Goal: Transaction & Acquisition: Book appointment/travel/reservation

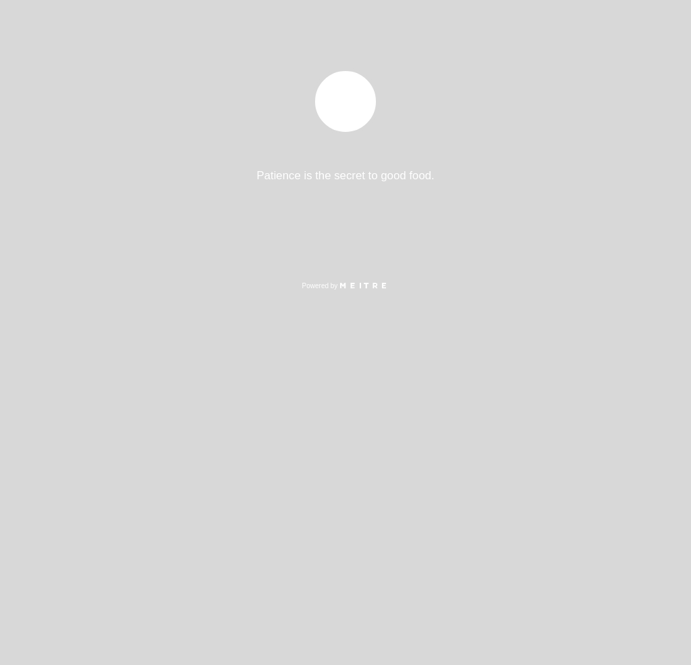
select select "es"
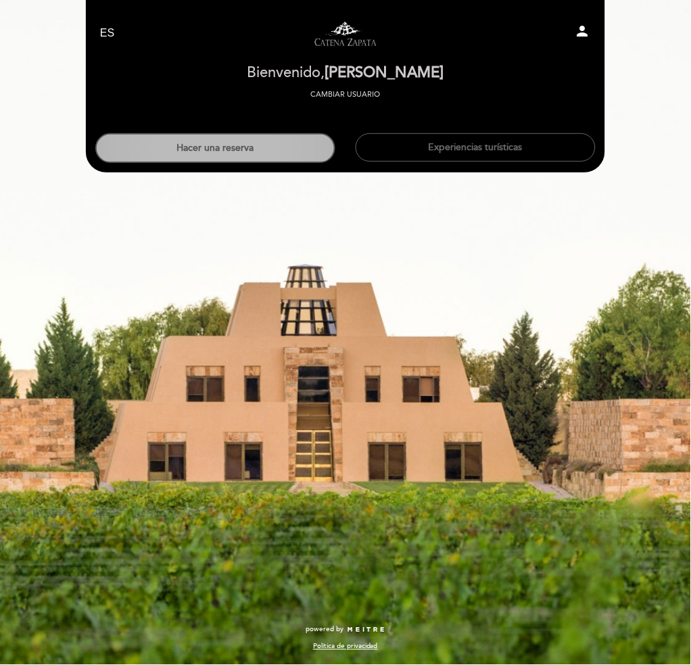
click at [276, 160] on header "EN ES PT Visitas y degustaciones en La Pirámide person [GEOGRAPHIC_DATA] Bienve…" at bounding box center [346, 86] width 520 height 173
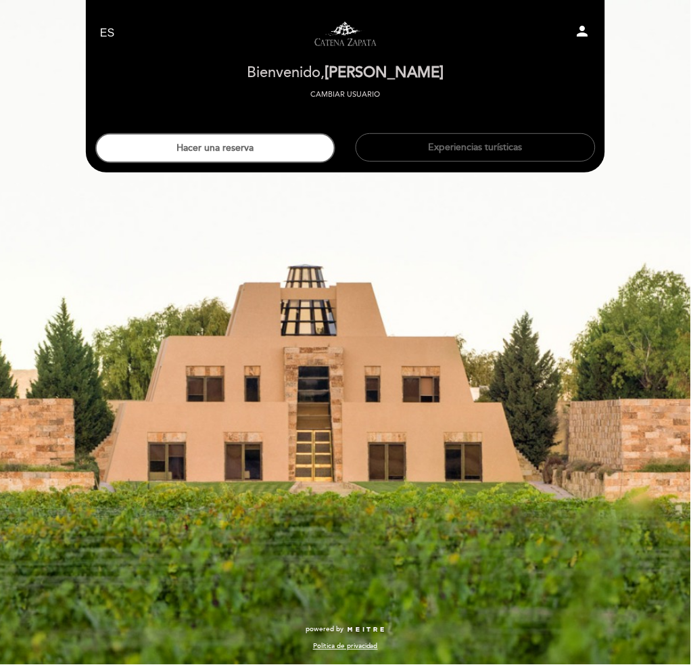
click at [276, 158] on button "Hacer una reserva" at bounding box center [215, 148] width 240 height 30
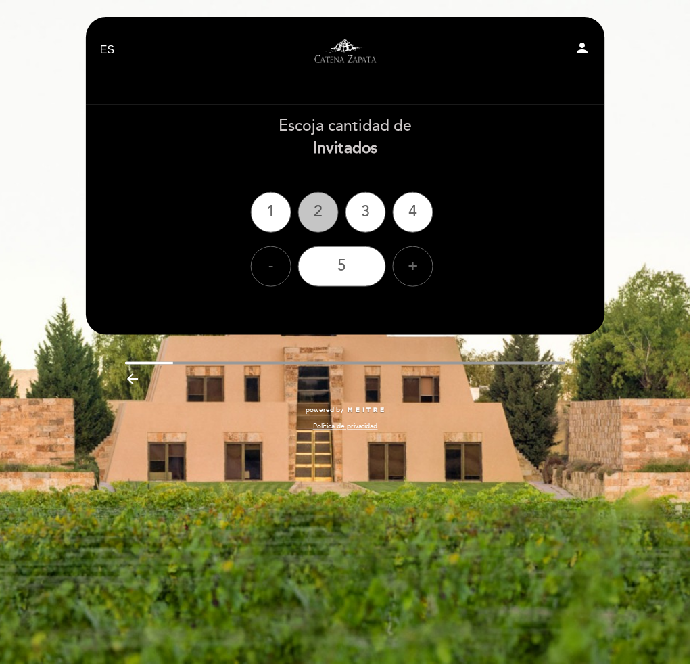
click at [317, 207] on div "2" at bounding box center [318, 212] width 41 height 41
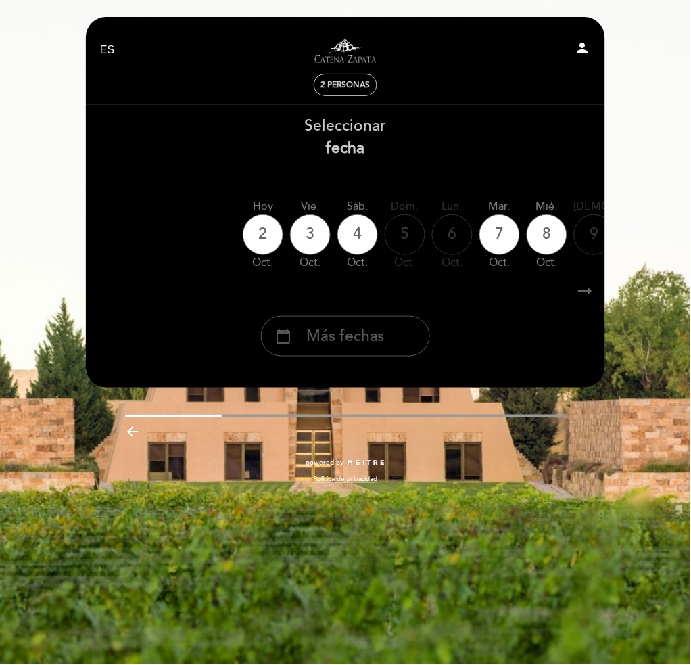
click at [381, 350] on div "calendar_today Más fechas" at bounding box center [345, 336] width 169 height 41
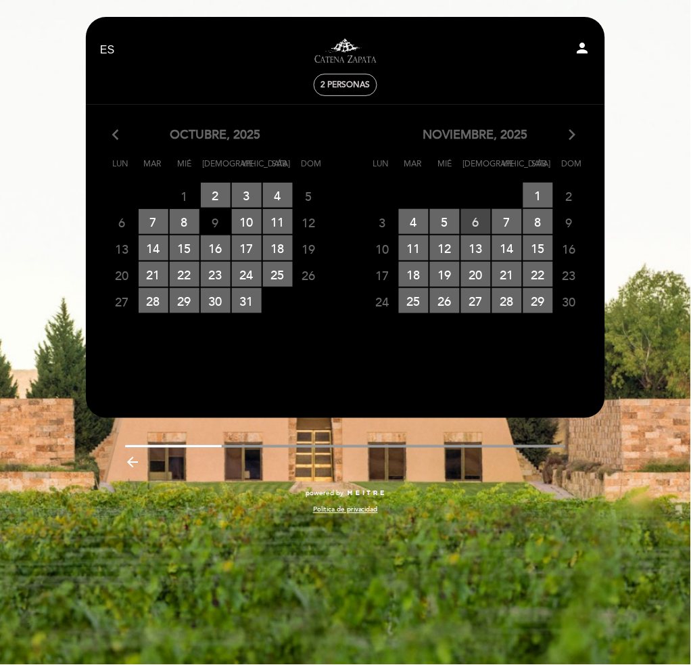
click at [481, 219] on span "6 RESERVAS DISPONIBLES" at bounding box center [476, 221] width 30 height 25
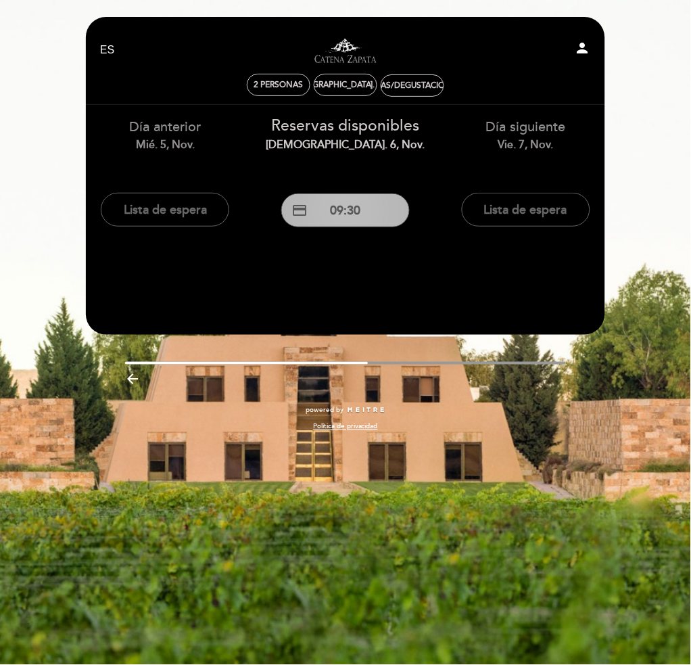
click at [353, 218] on button "credit_card 09:30" at bounding box center [345, 211] width 129 height 34
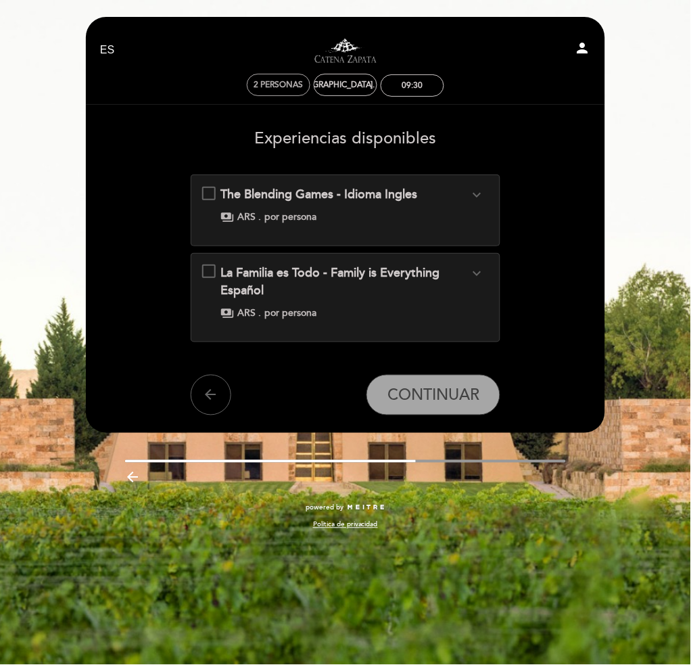
click at [291, 85] on span "2 personas" at bounding box center [278, 85] width 49 height 10
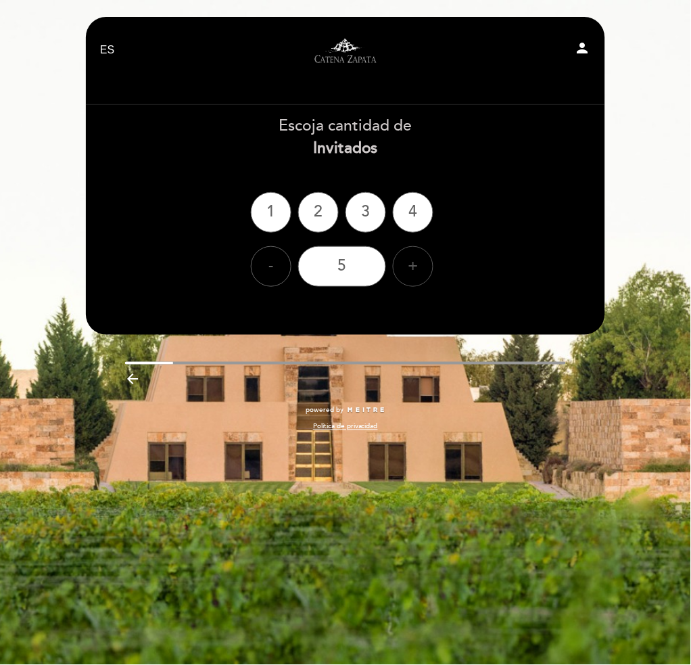
click at [413, 263] on div "+" at bounding box center [413, 266] width 41 height 41
click at [375, 265] on div "8" at bounding box center [342, 266] width 88 height 41
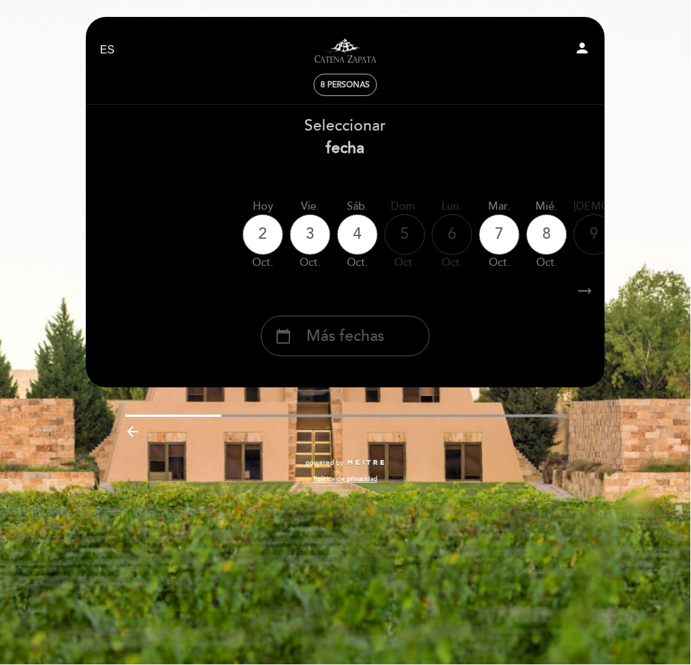
click at [380, 340] on span "Más fechas" at bounding box center [345, 336] width 78 height 22
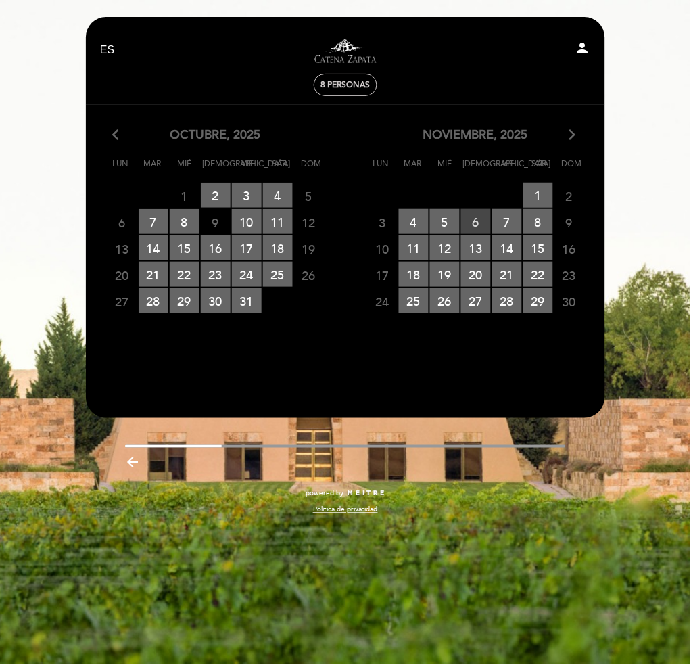
click at [476, 223] on span "6 RESERVAS DISPONIBLES" at bounding box center [476, 221] width 30 height 25
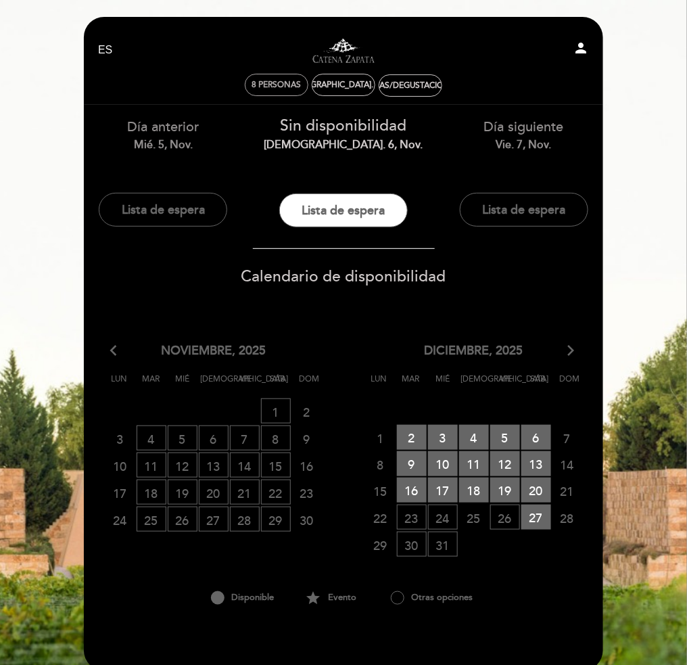
click at [276, 90] on div "8 personas" at bounding box center [277, 84] width 62 height 21
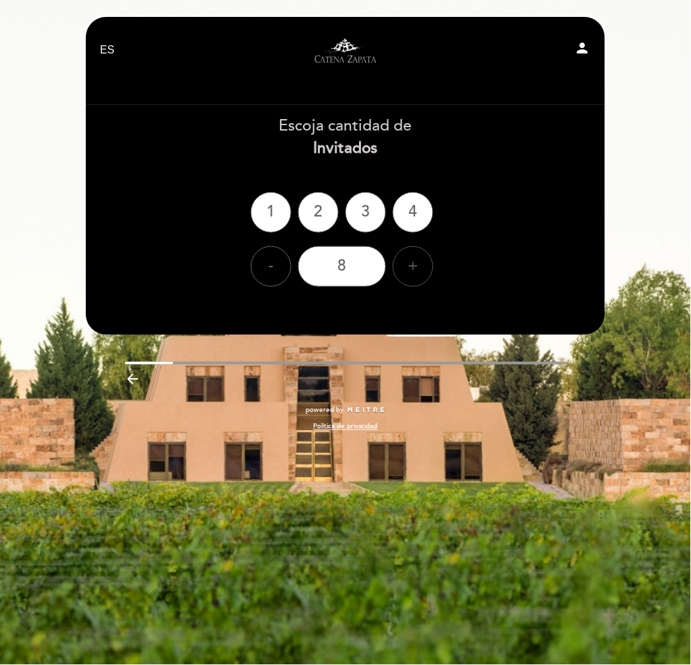
click at [407, 265] on div "+" at bounding box center [413, 266] width 41 height 41
click at [282, 263] on div "-" at bounding box center [271, 266] width 41 height 41
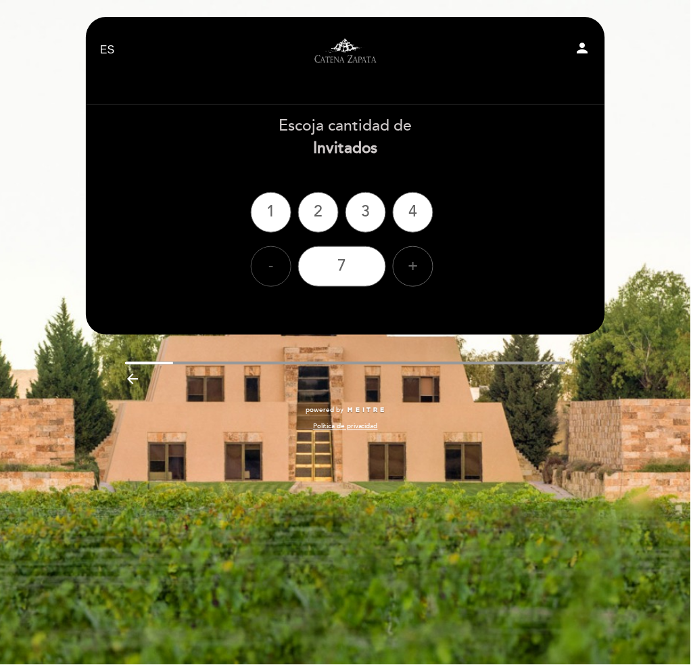
click at [267, 270] on div "-" at bounding box center [271, 266] width 41 height 41
click at [341, 270] on div "6" at bounding box center [342, 266] width 88 height 41
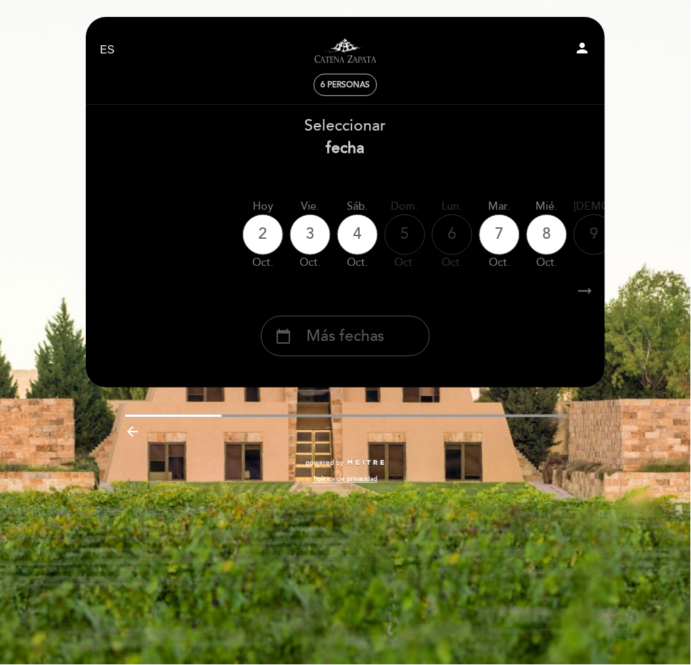
click at [396, 334] on div "calendar_today Más fechas" at bounding box center [345, 336] width 169 height 41
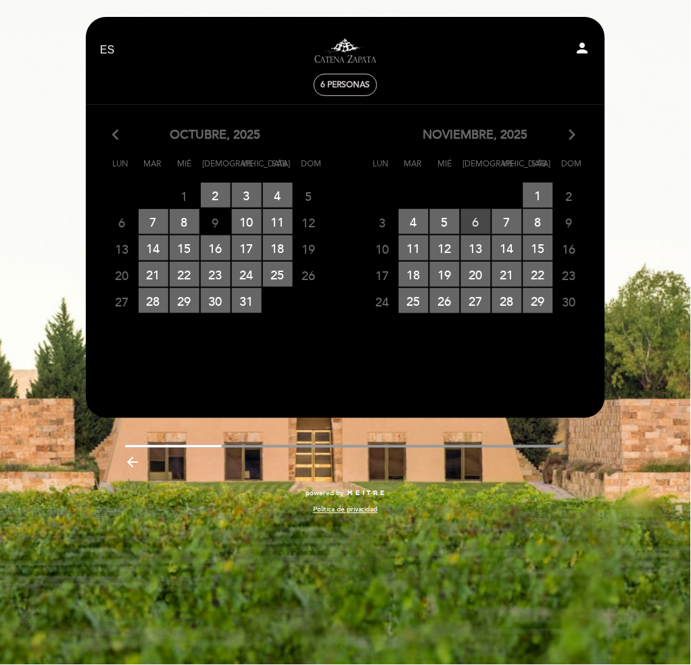
click at [468, 221] on span "6 RESERVAS DISPONIBLES" at bounding box center [476, 221] width 30 height 25
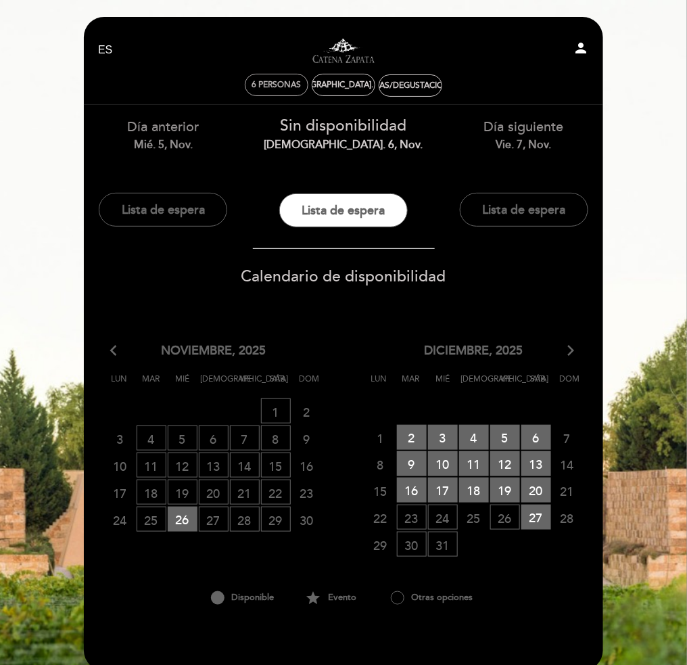
click at [323, 86] on div "[DEMOGRAPHIC_DATA]. 6, nov." at bounding box center [343, 85] width 120 height 10
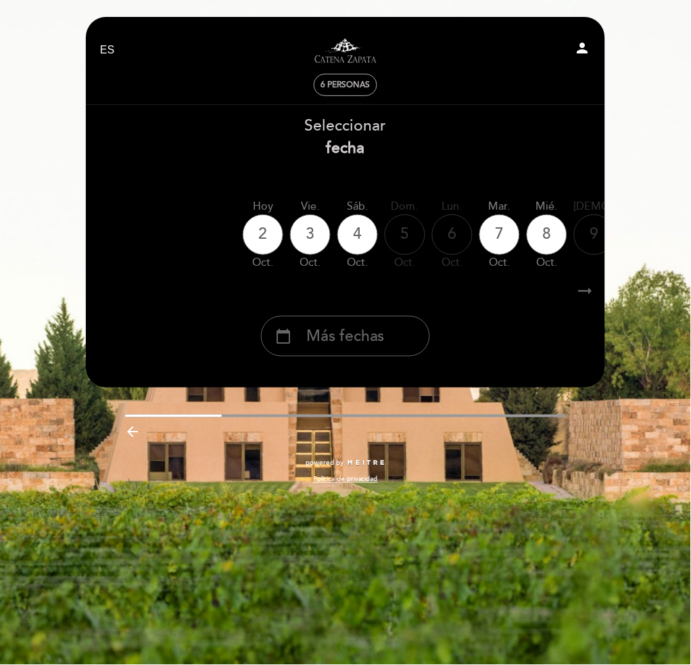
click at [323, 87] on span "6 personas" at bounding box center [345, 85] width 49 height 10
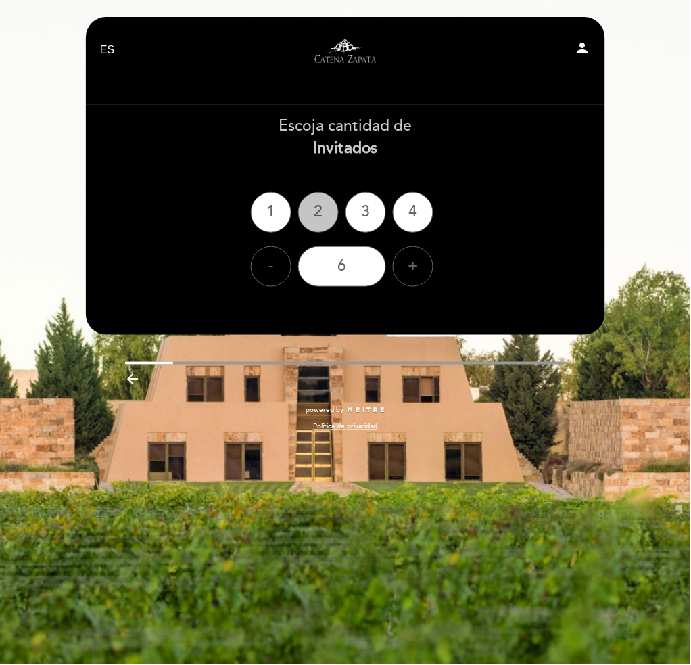
click at [330, 217] on div "2" at bounding box center [318, 212] width 41 height 41
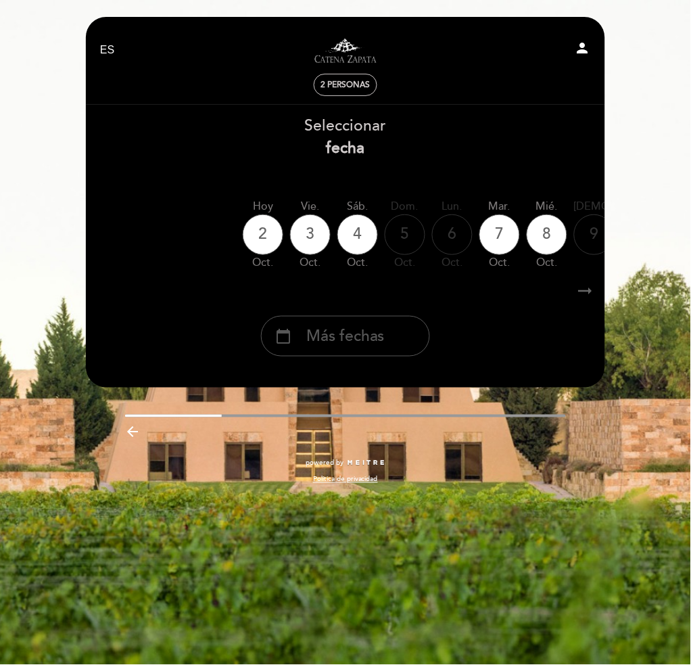
click at [344, 346] on span "Más fechas" at bounding box center [345, 336] width 78 height 22
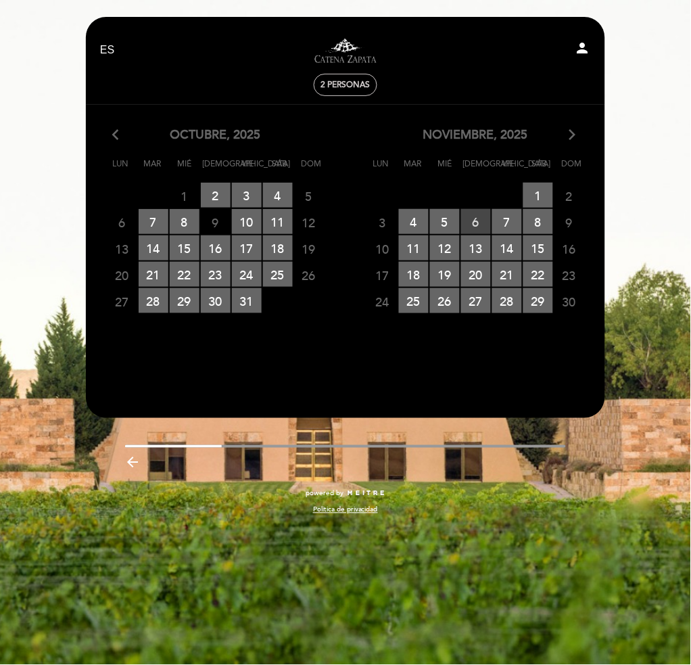
click at [476, 212] on span "6 RESERVAS DISPONIBLES" at bounding box center [476, 221] width 30 height 25
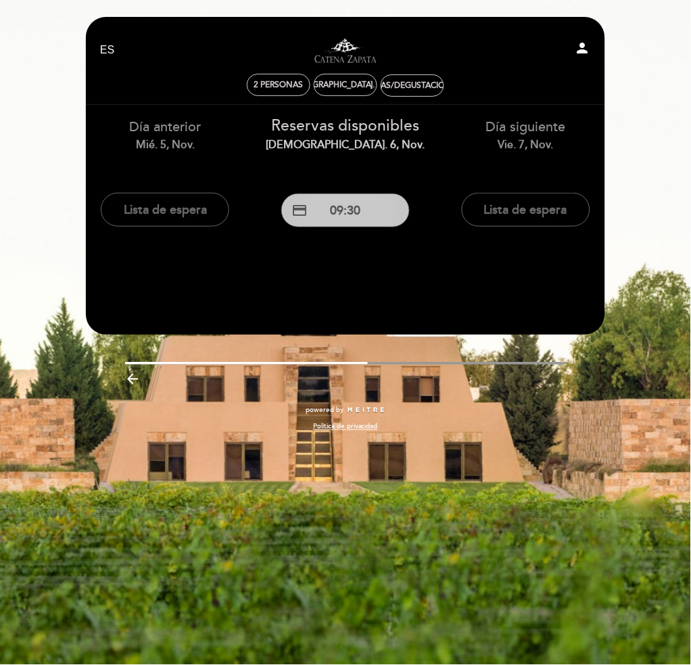
click at [350, 215] on button "credit_card 09:30" at bounding box center [345, 211] width 129 height 34
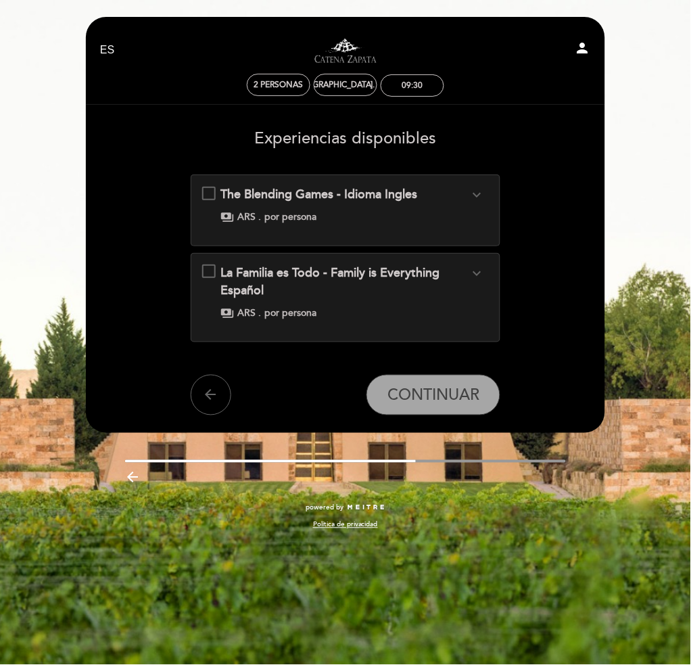
click at [360, 221] on div "payments ARS . por persona" at bounding box center [345, 217] width 248 height 14
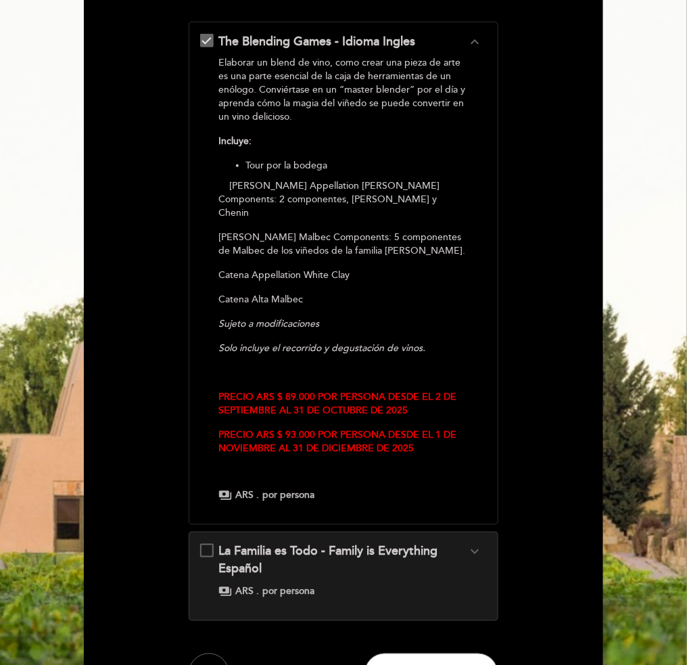
scroll to position [180, 0]
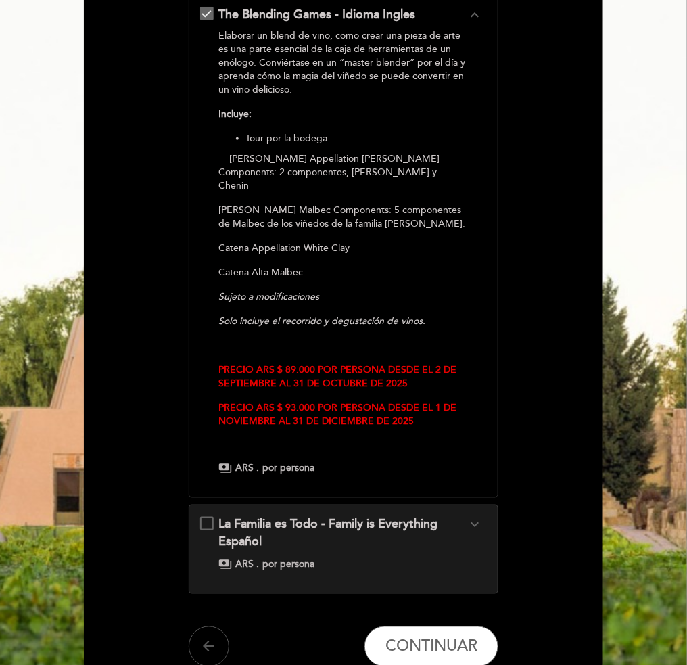
click at [217, 627] on button "arrow_back" at bounding box center [209, 647] width 41 height 41
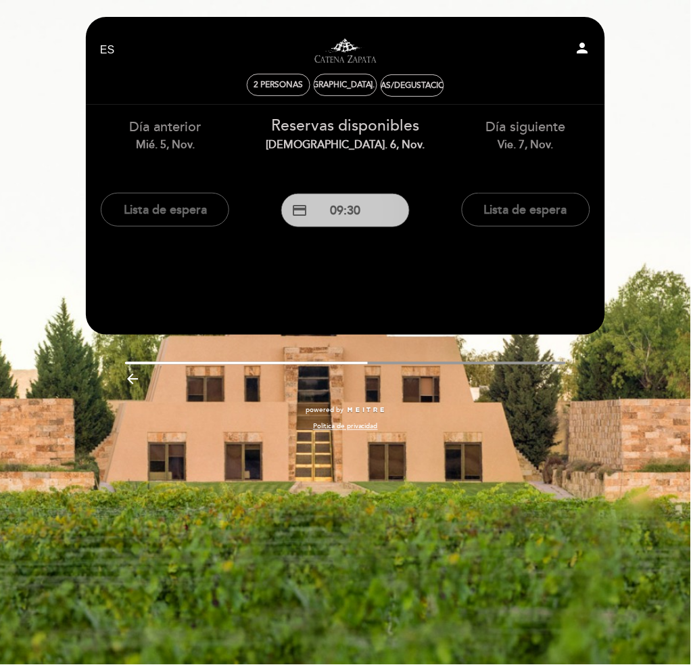
click at [350, 209] on button "credit_card 09:30" at bounding box center [345, 211] width 129 height 34
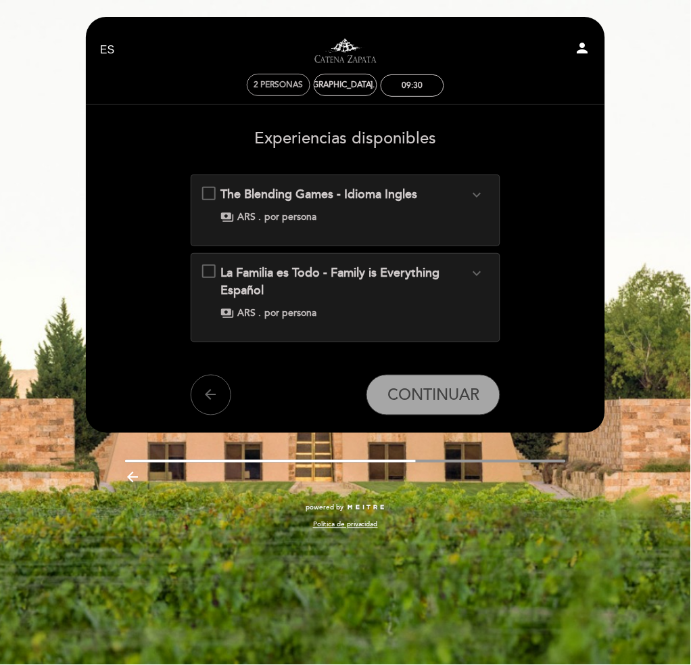
click at [282, 80] on span "2 personas" at bounding box center [278, 85] width 49 height 10
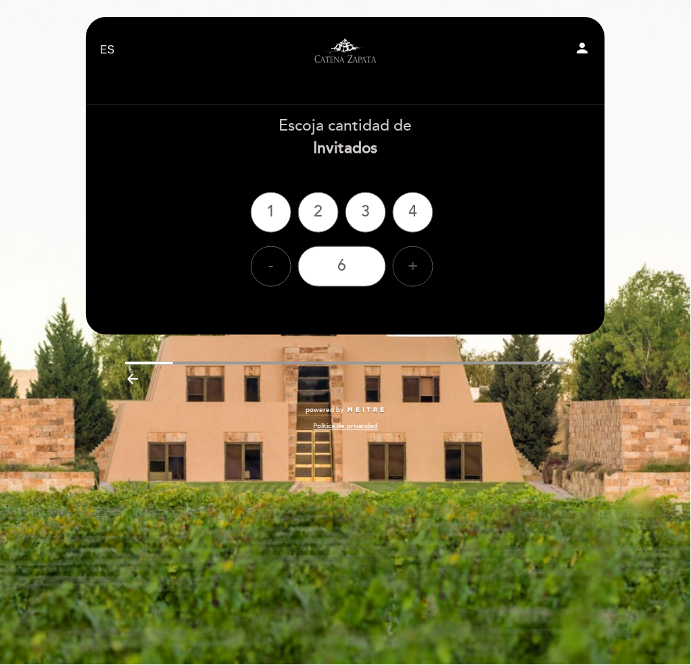
click at [399, 263] on div "+" at bounding box center [413, 266] width 41 height 41
click at [399, 262] on div "+" at bounding box center [413, 266] width 41 height 41
click at [353, 272] on div "8" at bounding box center [342, 266] width 88 height 41
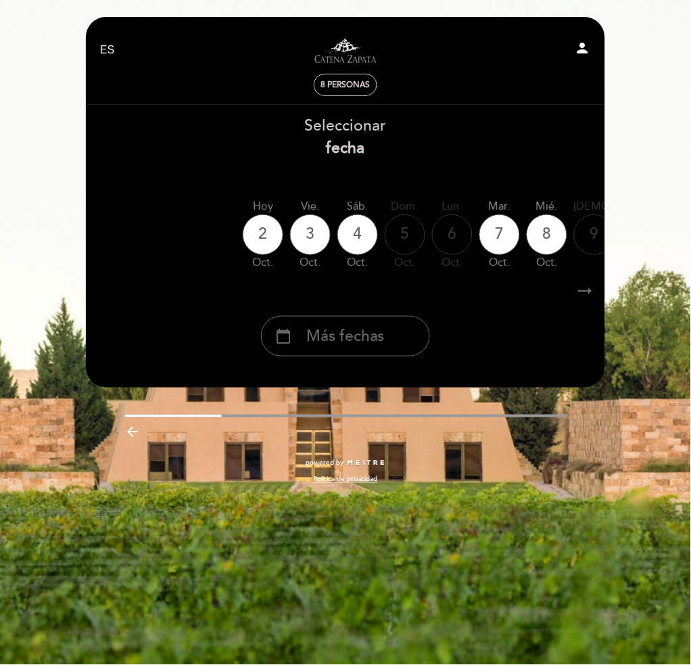
click at [384, 339] on span "Más fechas" at bounding box center [345, 336] width 78 height 22
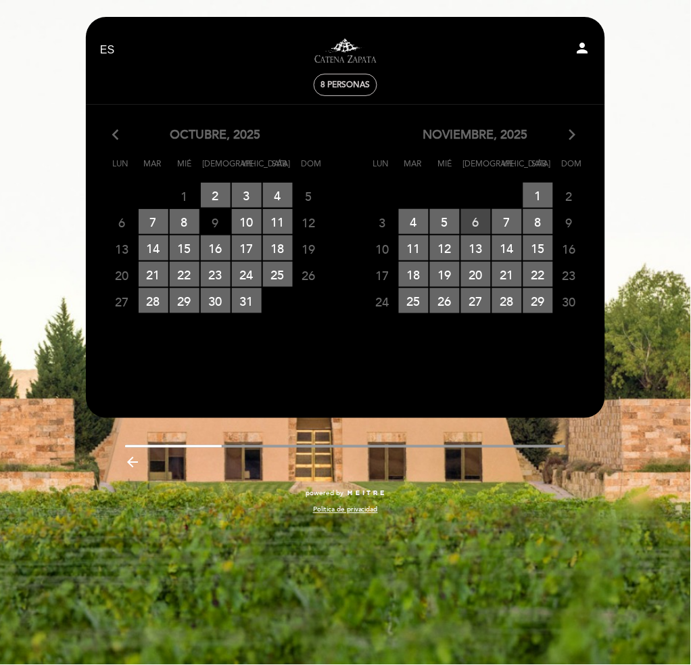
click at [483, 226] on span "6 RESERVAS DISPONIBLES" at bounding box center [476, 221] width 30 height 25
